Goal: Find specific page/section: Find specific page/section

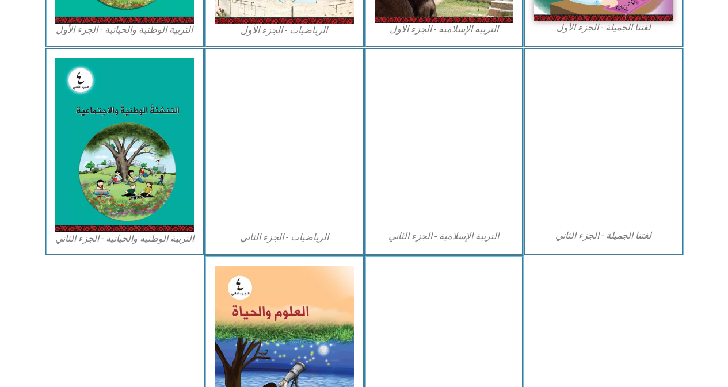
scroll to position [633, 0]
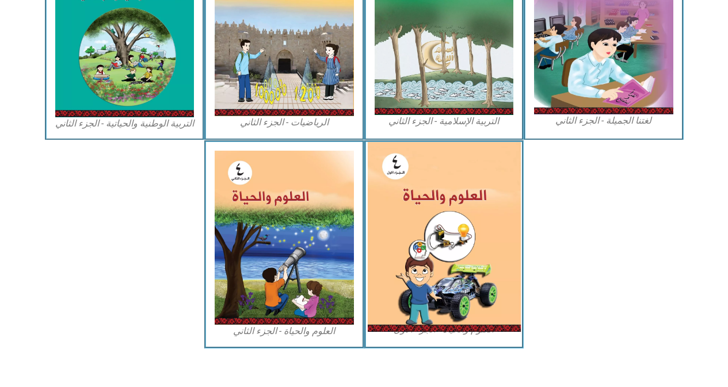
click at [457, 269] on img at bounding box center [443, 237] width 153 height 190
click at [447, 226] on img at bounding box center [443, 237] width 153 height 190
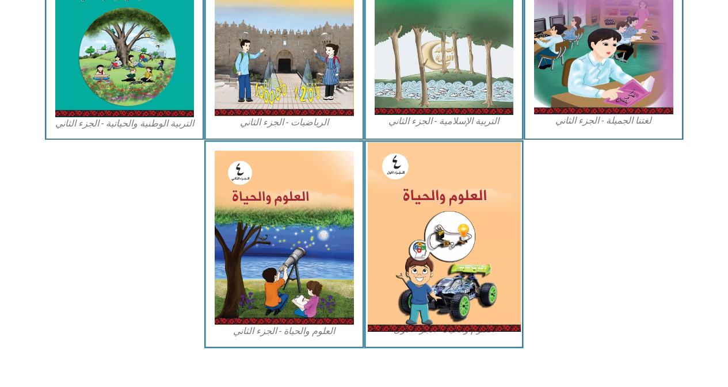
click at [447, 226] on img at bounding box center [443, 237] width 153 height 190
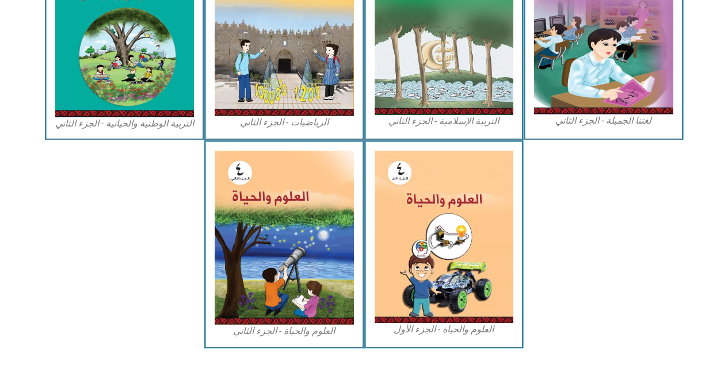
click at [495, 334] on figcaption "العلوم والحياة - الجزء الأول" at bounding box center [444, 330] width 139 height 13
click at [452, 325] on figcaption "العلوم والحياة - الجزء الأول" at bounding box center [444, 330] width 139 height 13
click at [445, 325] on figcaption "العلوم والحياة - الجزء الأول" at bounding box center [444, 330] width 139 height 13
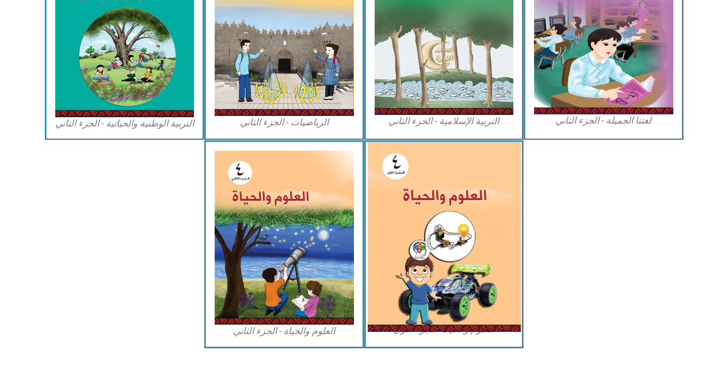
click at [463, 276] on img at bounding box center [443, 237] width 153 height 190
click at [462, 178] on img at bounding box center [443, 237] width 153 height 190
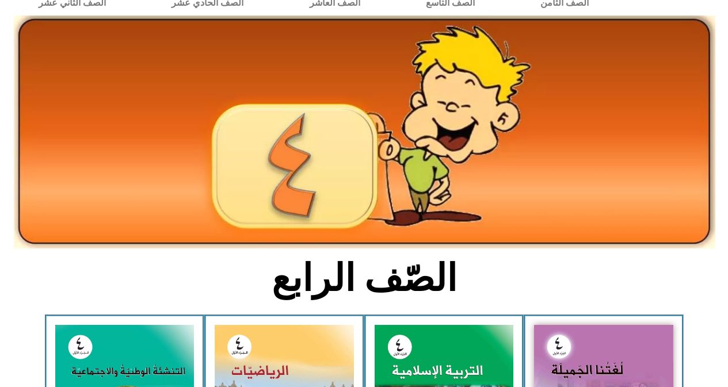
scroll to position [0, 0]
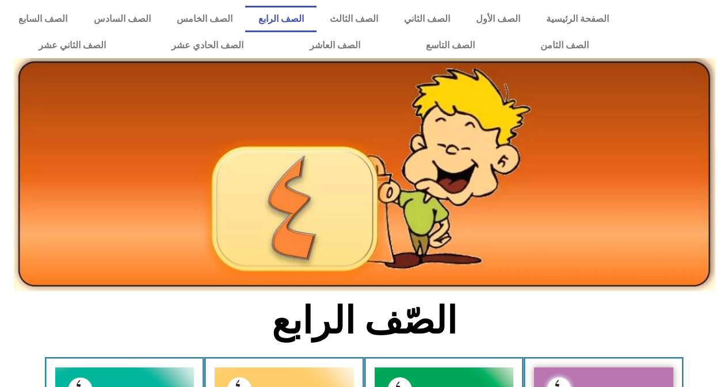
click at [279, 139] on img at bounding box center [364, 175] width 702 height 234
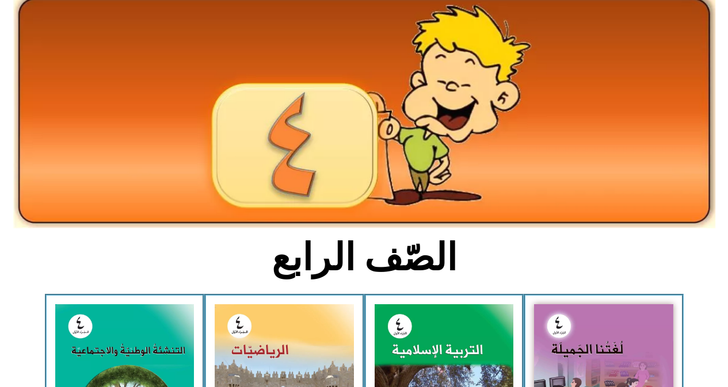
scroll to position [58, 0]
